Goal: Task Accomplishment & Management: Manage account settings

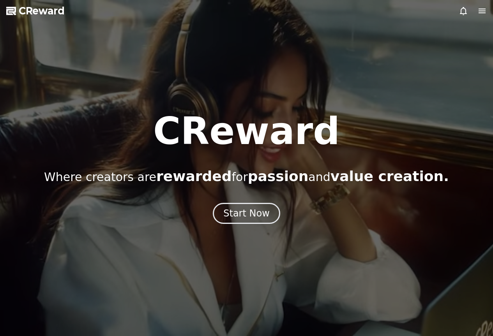
click at [249, 208] on div "Start Now" at bounding box center [246, 213] width 46 height 12
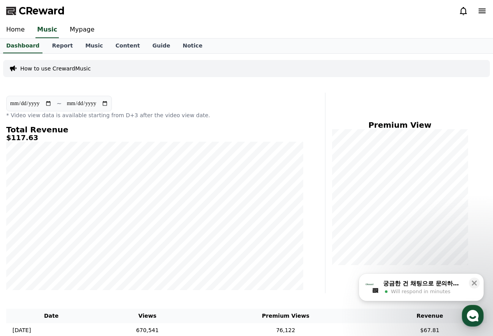
click at [444, 289] on span "Will respond in minutes" at bounding box center [421, 291] width 60 height 7
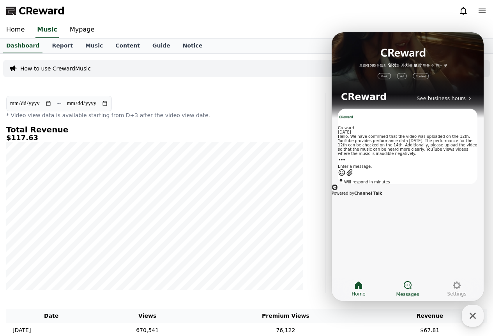
click at [407, 281] on icon at bounding box center [408, 285] width 8 height 8
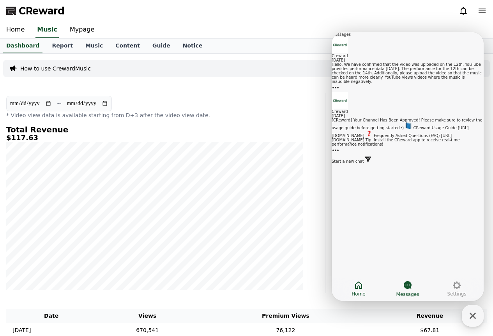
click at [365, 284] on link "Home" at bounding box center [358, 288] width 49 height 19
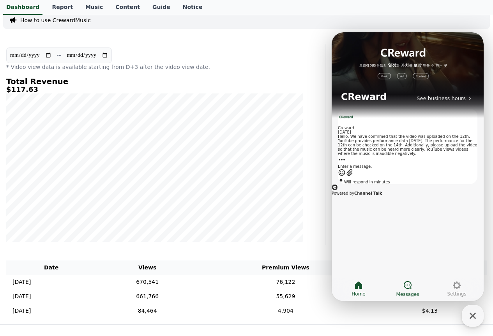
scroll to position [134, 0]
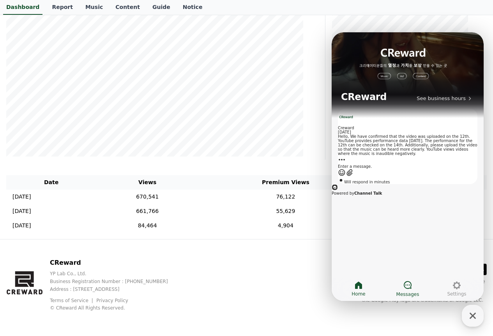
click at [180, 258] on p "CReward" at bounding box center [115, 262] width 130 height 9
click at [468, 314] on icon "button" at bounding box center [472, 316] width 14 height 14
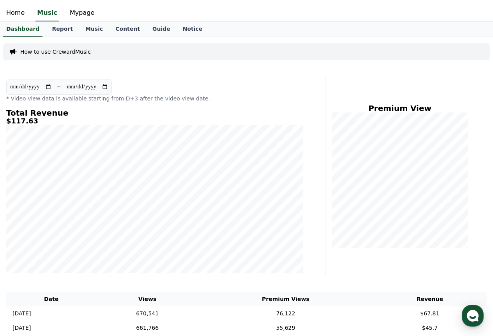
scroll to position [0, 0]
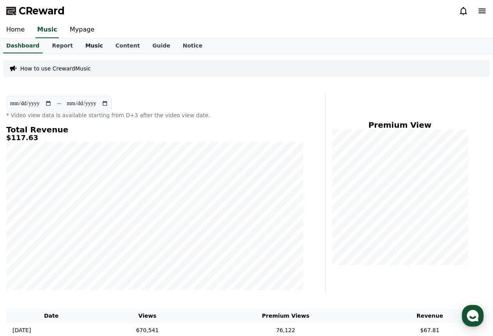
click at [83, 41] on link "Music" at bounding box center [94, 46] width 30 height 15
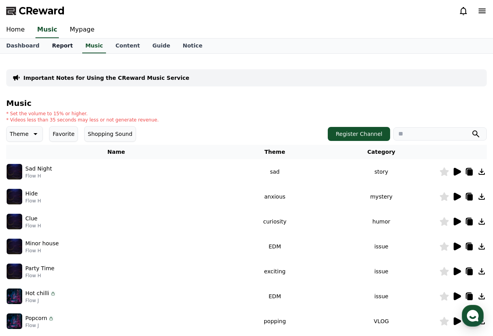
click at [52, 42] on link "Report" at bounding box center [62, 46] width 33 height 15
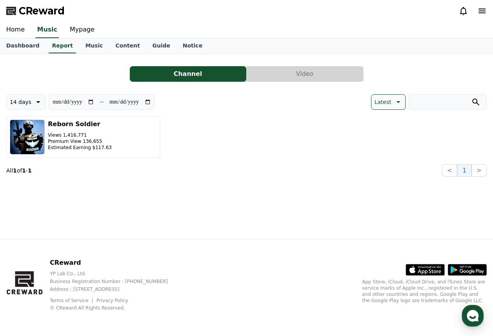
click at [304, 76] on button "Video" at bounding box center [305, 74] width 116 height 16
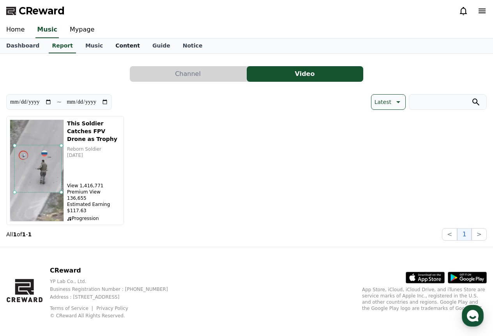
click at [122, 46] on link "Content" at bounding box center [127, 46] width 37 height 15
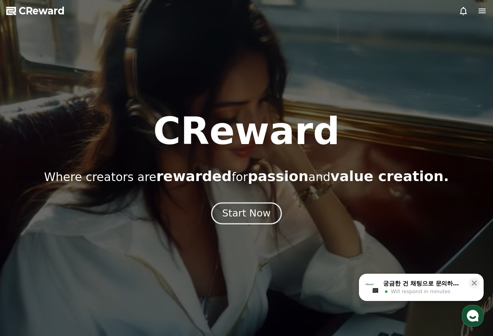
click at [247, 215] on div "Start Now" at bounding box center [246, 213] width 48 height 13
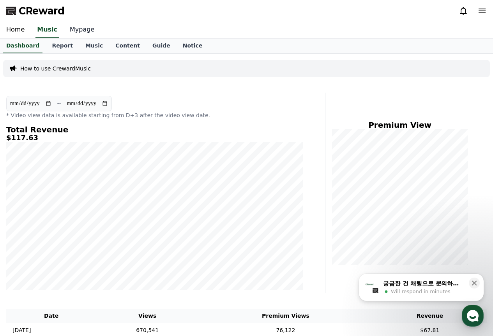
click at [76, 33] on link "Mypage" at bounding box center [81, 30] width 37 height 16
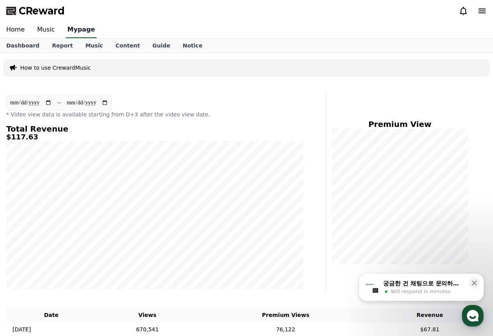
select select "**********"
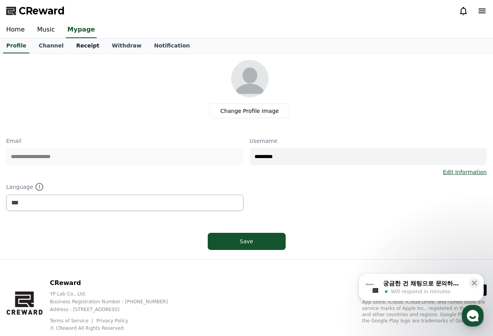
click at [80, 47] on link "Receipt" at bounding box center [88, 46] width 36 height 15
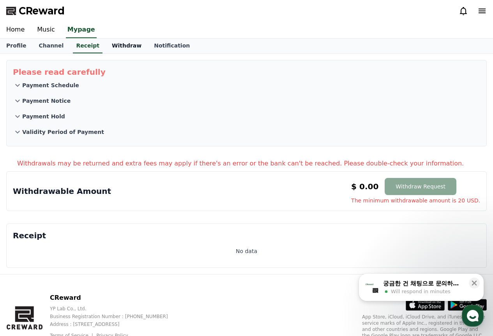
click at [107, 47] on link "Withdraw" at bounding box center [127, 46] width 42 height 15
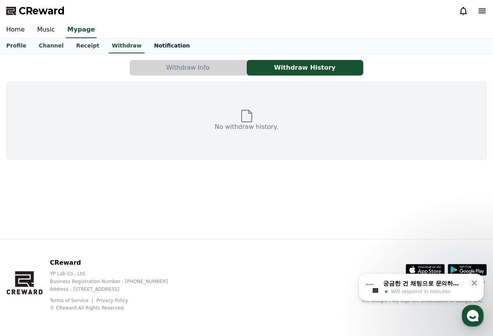
click at [148, 47] on link "Notification" at bounding box center [172, 46] width 48 height 15
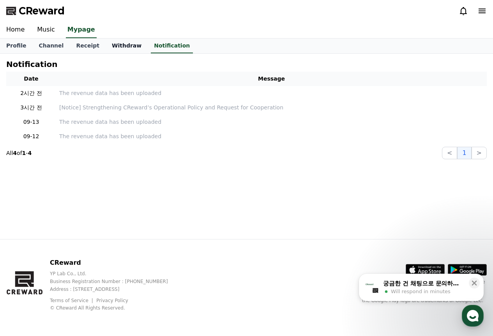
click at [107, 48] on link "Withdraw" at bounding box center [127, 46] width 42 height 15
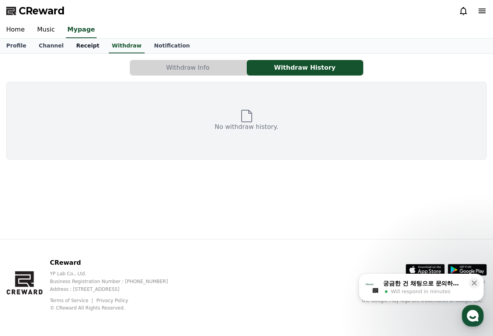
click at [86, 48] on link "Receipt" at bounding box center [88, 46] width 36 height 15
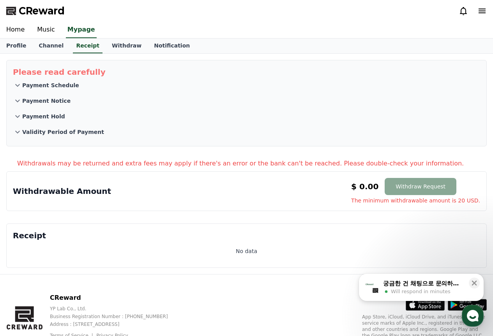
click at [14, 83] on icon at bounding box center [17, 85] width 9 height 9
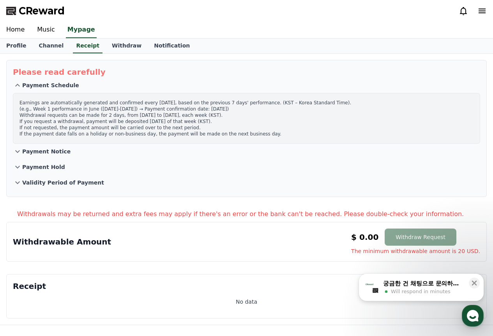
click at [18, 151] on icon at bounding box center [17, 151] width 9 height 9
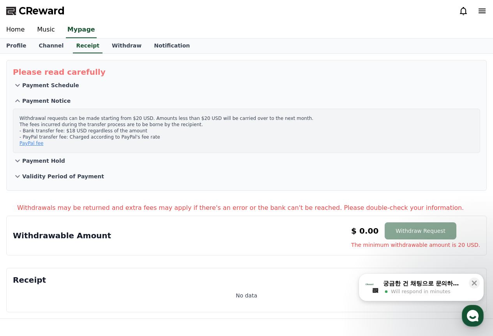
click at [17, 161] on icon at bounding box center [17, 161] width 5 height 3
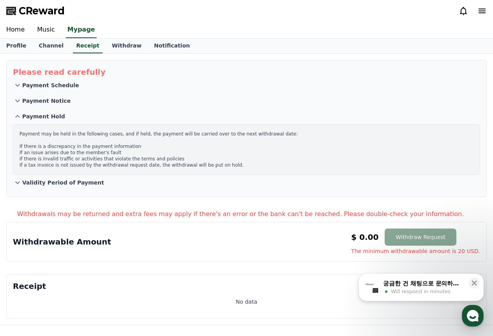
click at [17, 185] on icon at bounding box center [17, 182] width 9 height 9
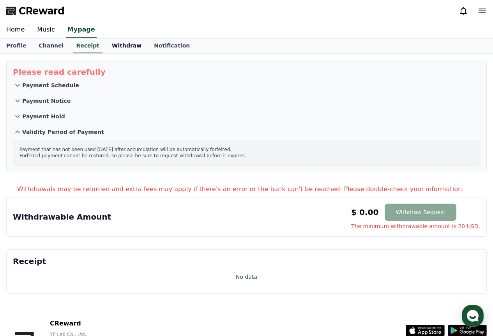
click at [106, 43] on link "Withdraw" at bounding box center [127, 46] width 42 height 15
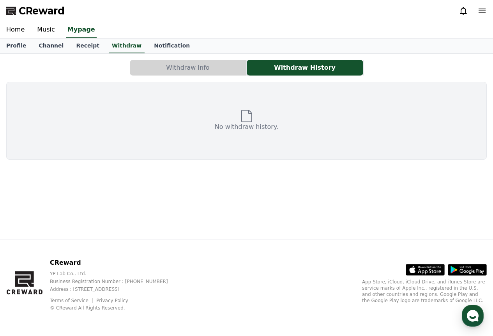
click at [141, 67] on button "Withdraw Info" at bounding box center [188, 68] width 116 height 16
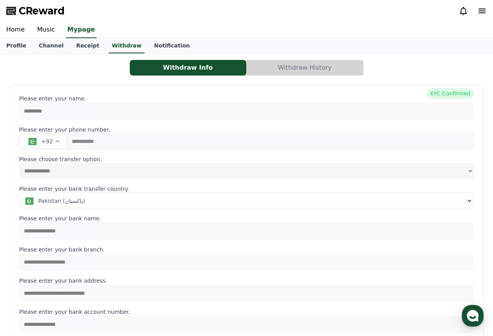
click at [433, 95] on span "KYC Confirmed" at bounding box center [449, 93] width 47 height 10
drag, startPoint x: 433, startPoint y: 95, endPoint x: 459, endPoint y: 96, distance: 26.1
click at [459, 96] on span "KYC Confirmed" at bounding box center [449, 93] width 47 height 10
click at [287, 70] on button "Withdraw History" at bounding box center [305, 68] width 116 height 16
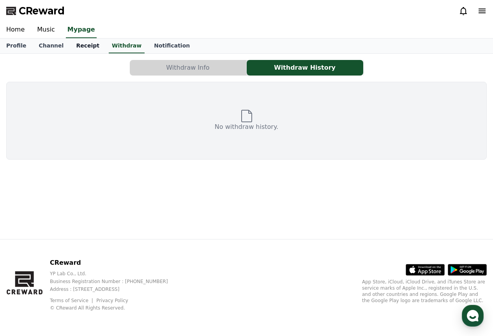
click at [80, 44] on link "Receipt" at bounding box center [88, 46] width 36 height 15
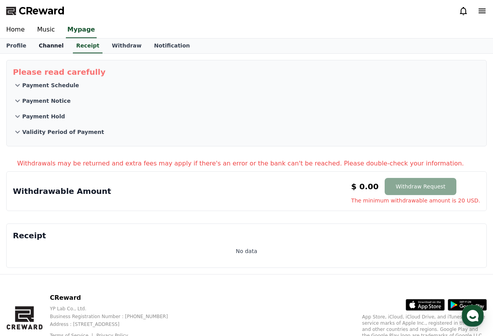
click at [42, 51] on link "Channel" at bounding box center [50, 46] width 37 height 15
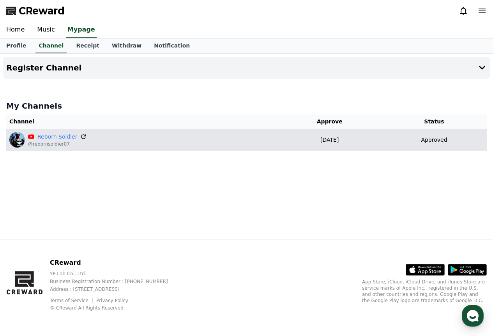
click at [80, 137] on icon at bounding box center [83, 136] width 7 height 7
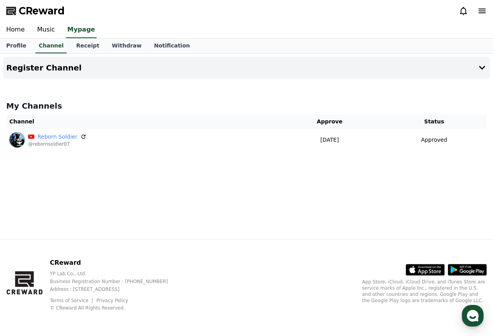
click at [19, 38] on div "Home Music Mypage" at bounding box center [246, 30] width 493 height 17
click at [18, 51] on link "Profile" at bounding box center [16, 46] width 32 height 15
select select "**********"
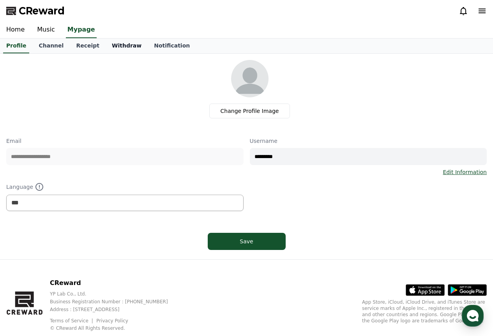
click at [111, 46] on link "Withdraw" at bounding box center [127, 46] width 42 height 15
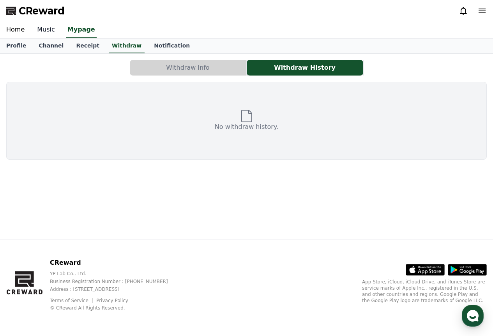
click at [51, 26] on link "Music" at bounding box center [46, 30] width 30 height 16
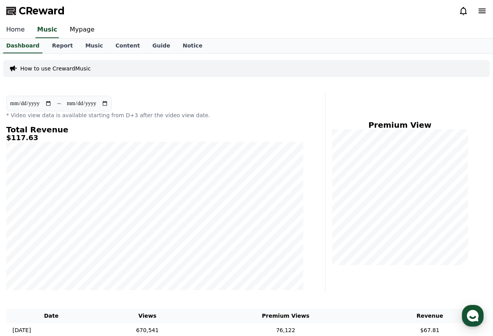
click at [20, 32] on link "Home" at bounding box center [15, 30] width 31 height 16
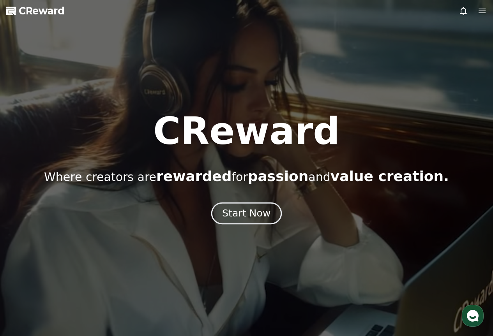
click at [254, 212] on div "Start Now" at bounding box center [246, 213] width 48 height 13
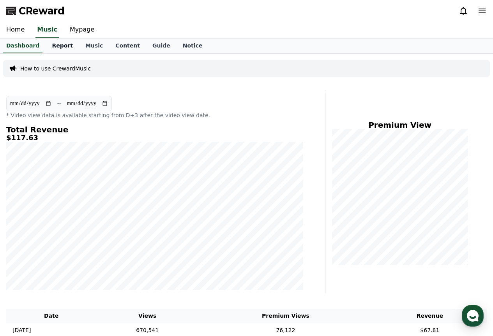
click at [57, 46] on link "Report" at bounding box center [62, 46] width 33 height 15
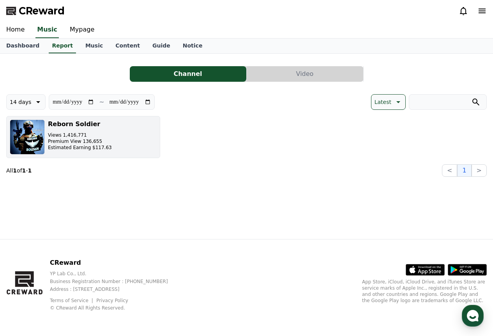
click at [120, 134] on button "Reborn Soldier Views 1,416,771 Premium View 136,655 Estimated Earning $117.63" at bounding box center [83, 137] width 154 height 42
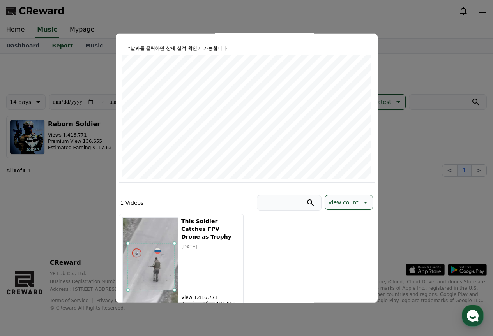
scroll to position [117, 0]
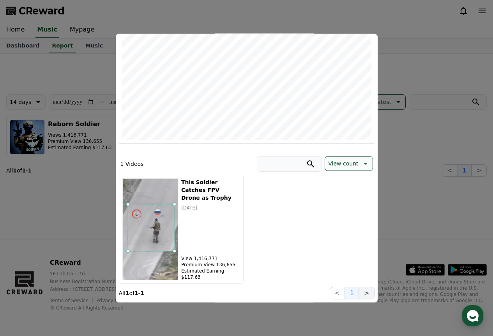
click at [367, 294] on button ">" at bounding box center [366, 293] width 15 height 12
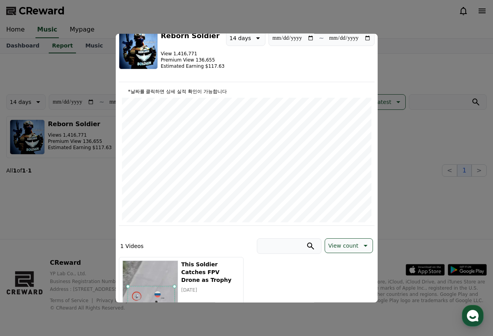
scroll to position [0, 0]
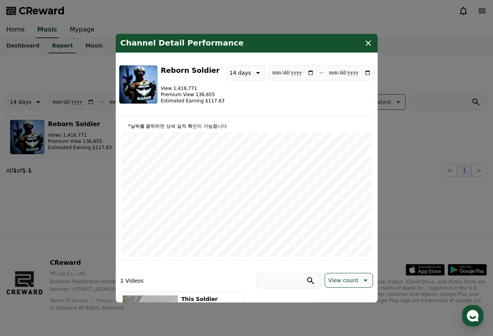
click at [187, 91] on p "Premium View 136,655" at bounding box center [193, 94] width 64 height 6
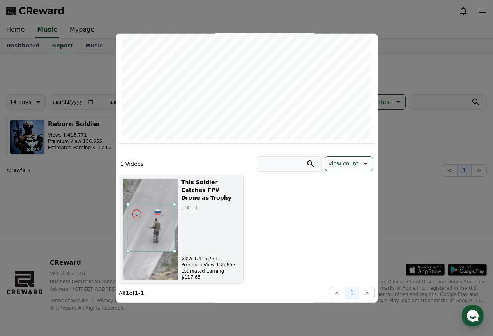
click at [189, 232] on div "This Soldier Catches FPV Drone as Trophy 2025-09-11 View 1,416,771 Premium View…" at bounding box center [210, 229] width 58 height 102
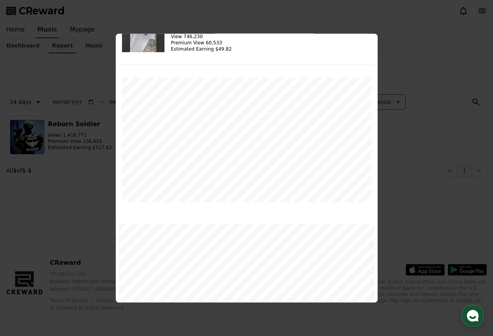
scroll to position [0, 0]
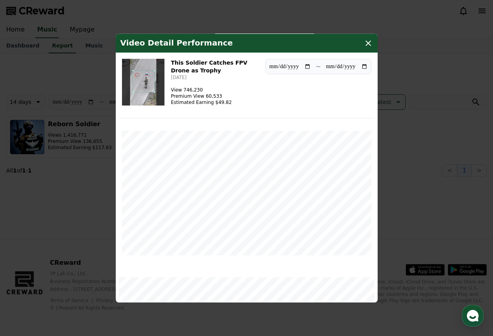
click at [368, 39] on icon "modal" at bounding box center [367, 42] width 9 height 9
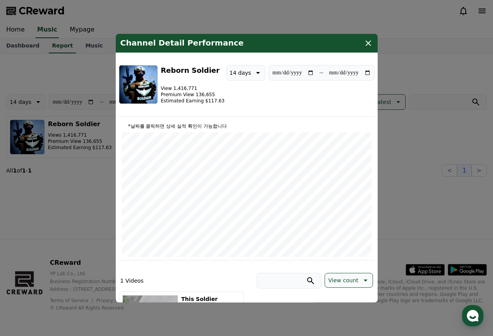
click at [364, 46] on icon "modal" at bounding box center [367, 42] width 9 height 9
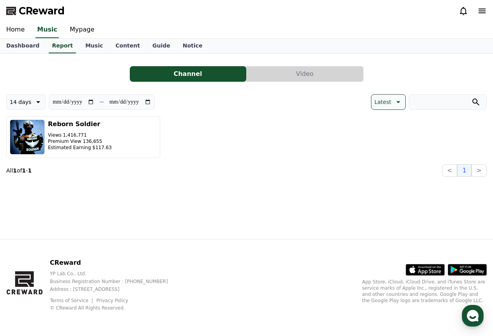
click at [343, 78] on button "Video" at bounding box center [305, 74] width 116 height 16
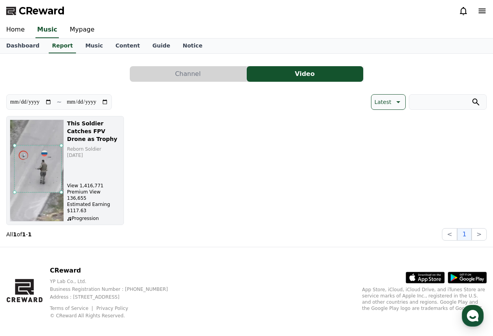
click at [119, 162] on div "This Soldier Catches FPV Drone as Trophy Reborn Soldier 2025-09-11 View 1,416,7…" at bounding box center [93, 171] width 53 height 102
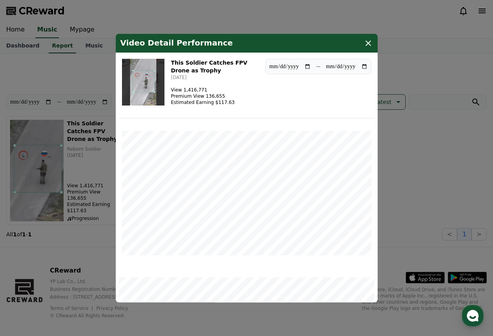
click at [365, 41] on icon "modal" at bounding box center [367, 42] width 9 height 9
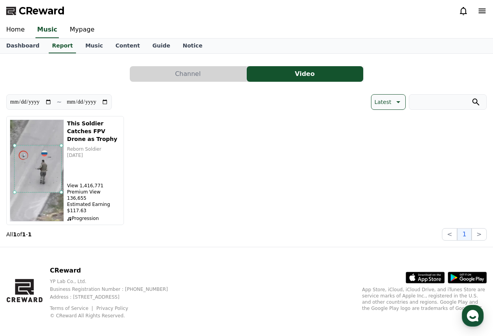
click at [189, 77] on button "Channel" at bounding box center [188, 74] width 116 height 16
